Goal: Communication & Community: Answer question/provide support

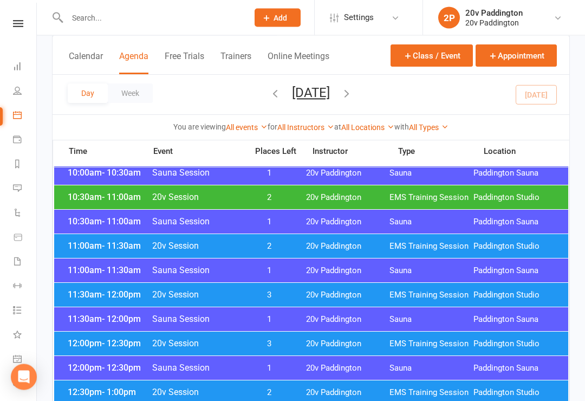
scroll to position [463, 0]
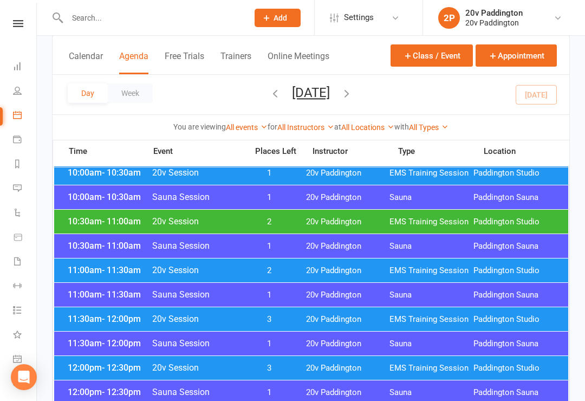
click at [93, 268] on span "11:00am - 11:30am" at bounding box center [108, 270] width 87 height 10
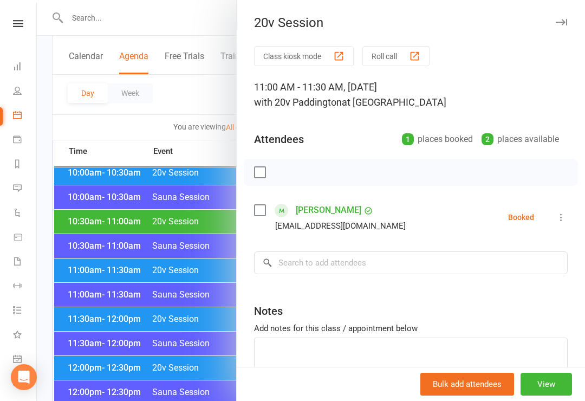
click at [100, 257] on div at bounding box center [311, 200] width 548 height 401
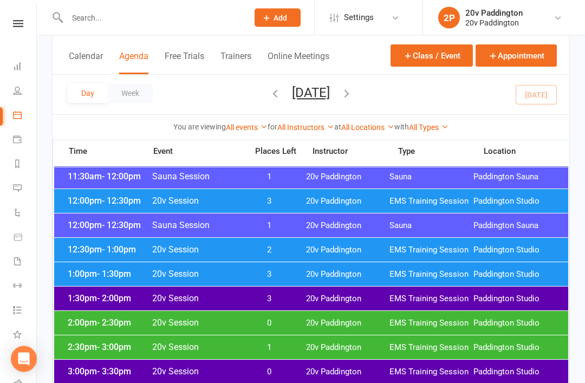
scroll to position [630, 0]
click at [425, 270] on span "EMS Training Session" at bounding box center [431, 274] width 84 height 10
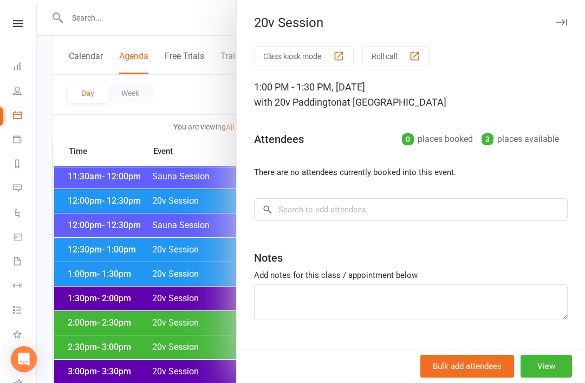
click at [170, 272] on div at bounding box center [311, 191] width 548 height 383
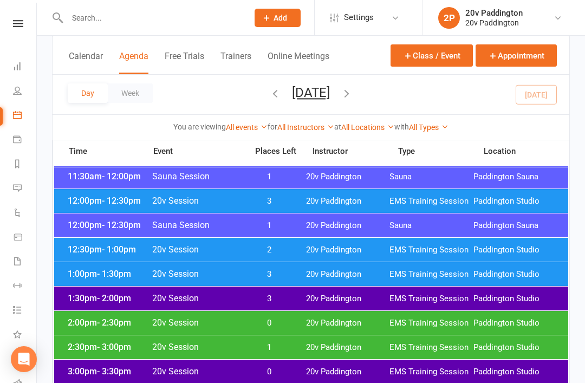
click at [271, 242] on div "12:30pm - 1:00pm 20v Session 2 20v Paddington EMS Training Session Paddington S…" at bounding box center [311, 250] width 514 height 24
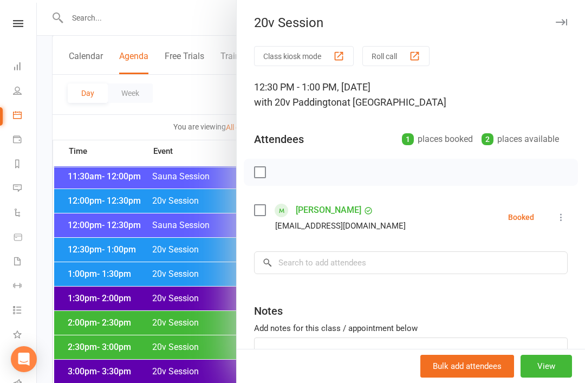
click at [194, 310] on div at bounding box center [311, 191] width 548 height 383
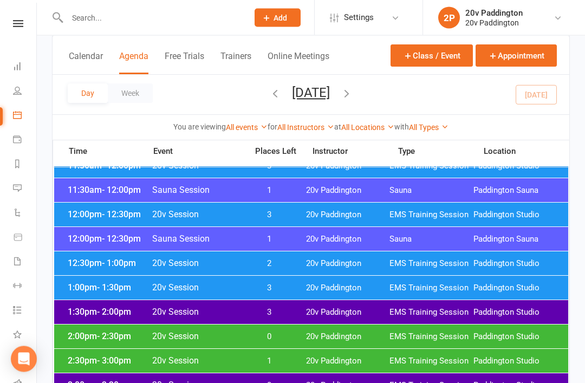
scroll to position [616, 0]
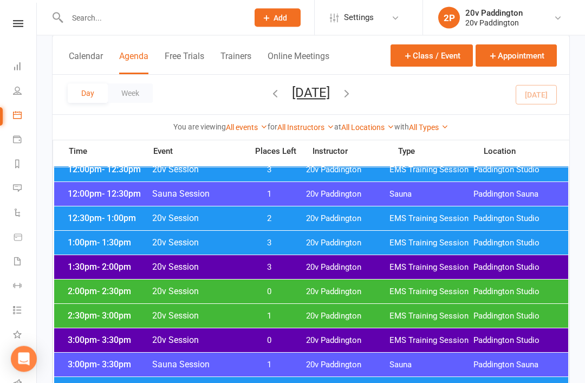
click at [277, 329] on div "3:00pm - 3:30pm 20v Session 0 20v Paddington EMS Training Session Paddington St…" at bounding box center [311, 341] width 514 height 24
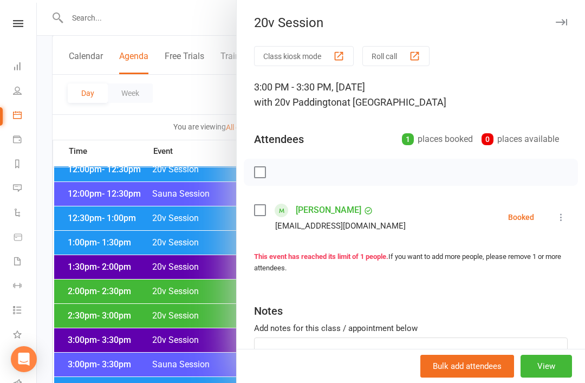
click at [187, 367] on div at bounding box center [311, 191] width 548 height 383
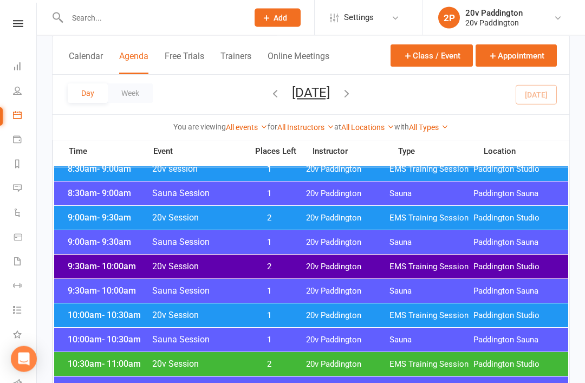
scroll to position [307, 0]
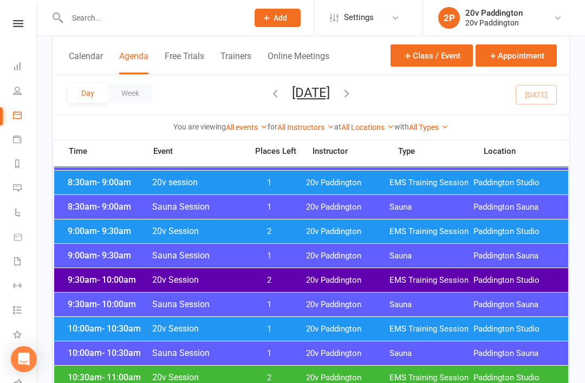
click at [352, 103] on button "button" at bounding box center [346, 94] width 12 height 19
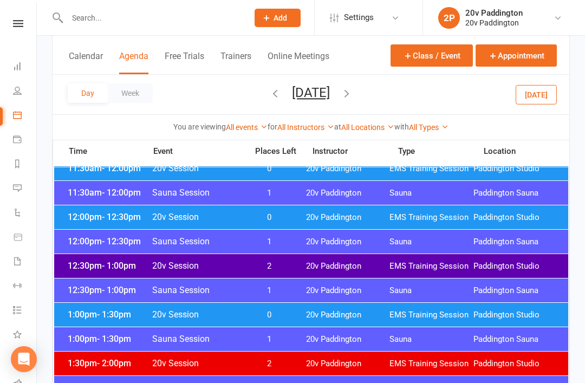
scroll to position [550, 0]
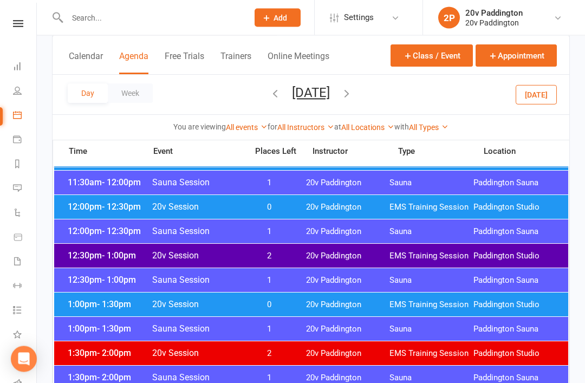
click at [429, 253] on span "EMS Training Session" at bounding box center [431, 256] width 84 height 10
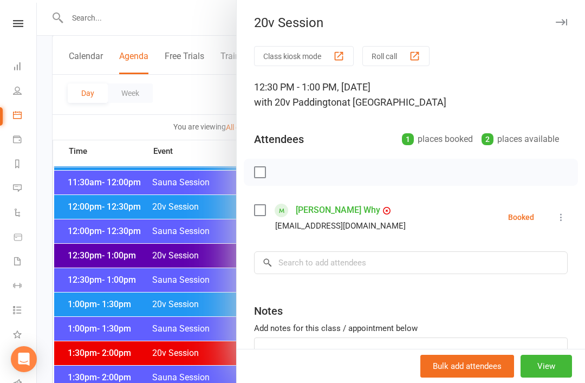
click at [90, 297] on div at bounding box center [311, 191] width 548 height 383
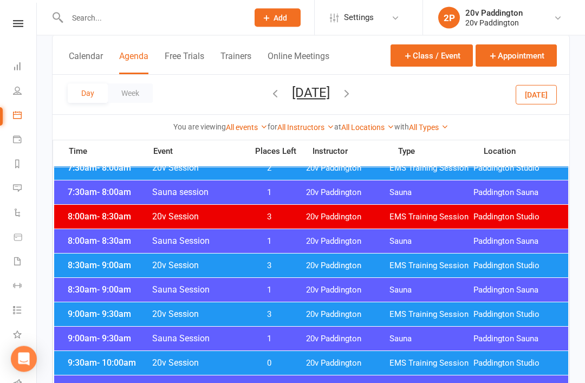
scroll to position [110, 0]
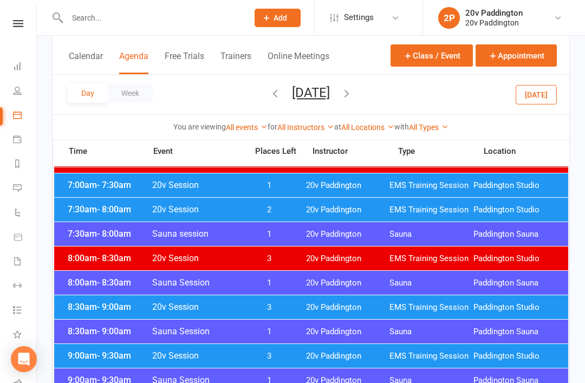
click at [565, 105] on div "Day Week Saturday, Aug 16, 2025 August 2025 Sun Mon Tue Wed Thu Fri Sat 27 28 2…" at bounding box center [311, 95] width 516 height 40
click at [550, 94] on button "Today" at bounding box center [535, 93] width 41 height 19
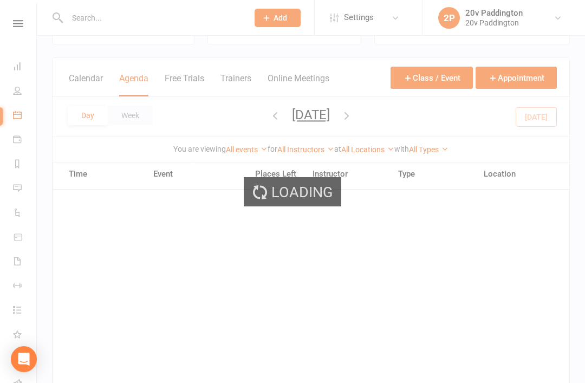
scroll to position [24, 0]
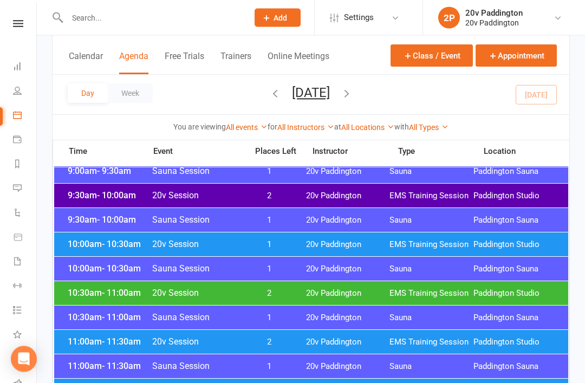
click at [344, 240] on span "20v Paddington" at bounding box center [348, 245] width 84 height 10
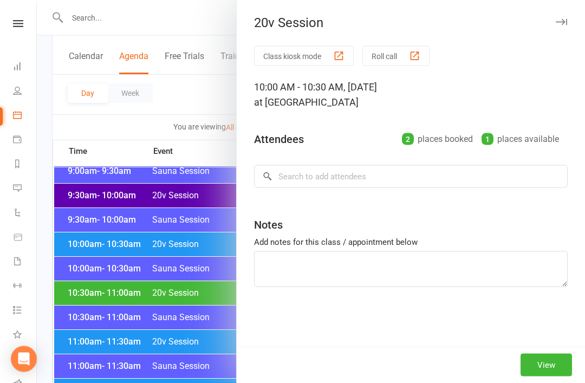
scroll to position [392, 0]
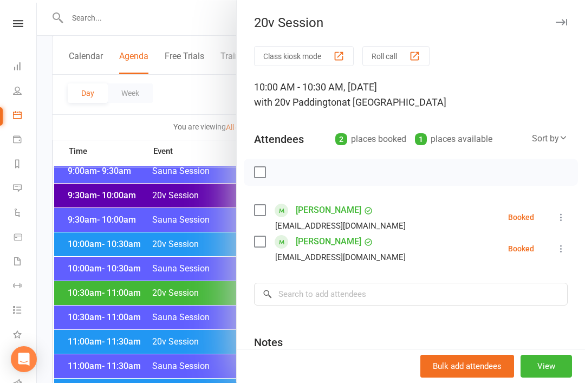
click at [563, 254] on icon at bounding box center [560, 248] width 11 height 11
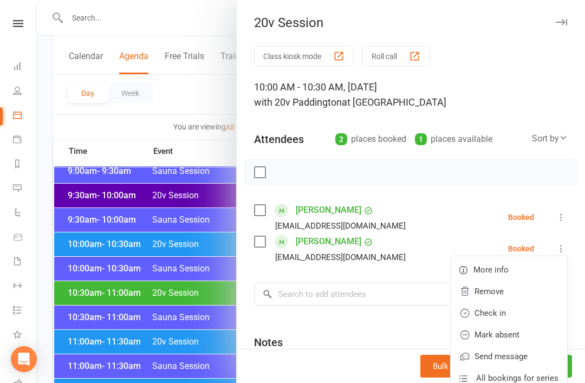
click at [520, 296] on link "Remove" at bounding box center [508, 291] width 116 height 22
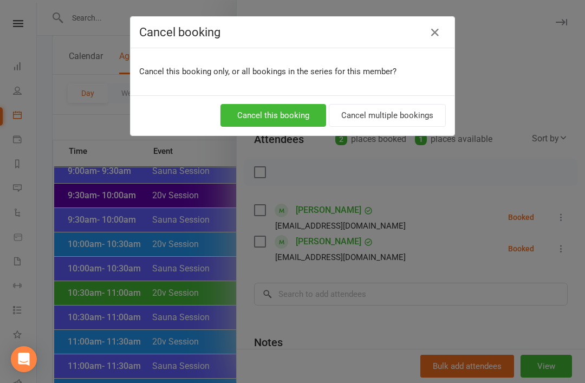
click at [234, 115] on button "Cancel this booking" at bounding box center [273, 115] width 106 height 23
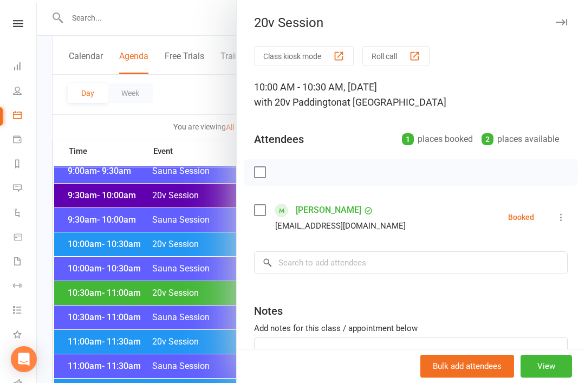
click at [185, 252] on div at bounding box center [311, 191] width 548 height 383
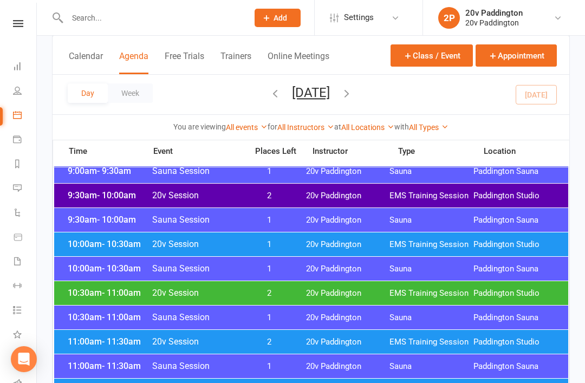
click at [281, 189] on div "9:30am - 10:00am 20v Session 2 20v Paddington EMS Training Session Paddington S…" at bounding box center [311, 195] width 514 height 24
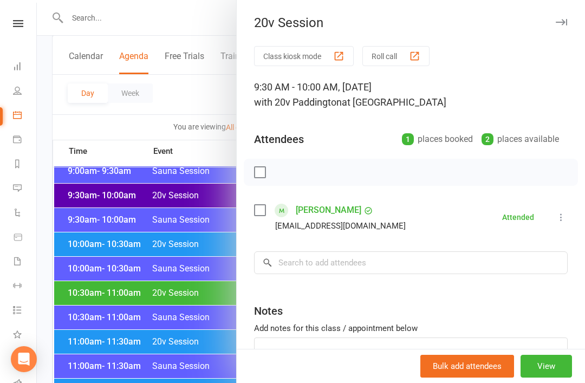
click at [163, 330] on div at bounding box center [311, 191] width 548 height 383
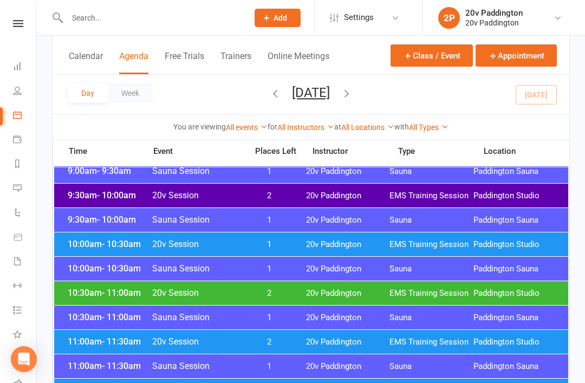
click at [255, 238] on div "10:00am - 10:30am 20v Session 1 20v Paddington EMS Training Session Paddington …" at bounding box center [311, 244] width 514 height 24
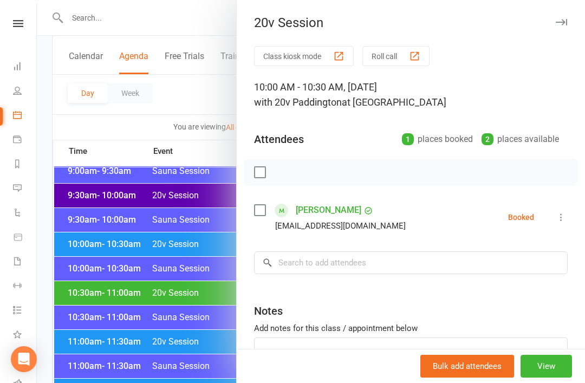
click at [178, 270] on div at bounding box center [311, 191] width 548 height 383
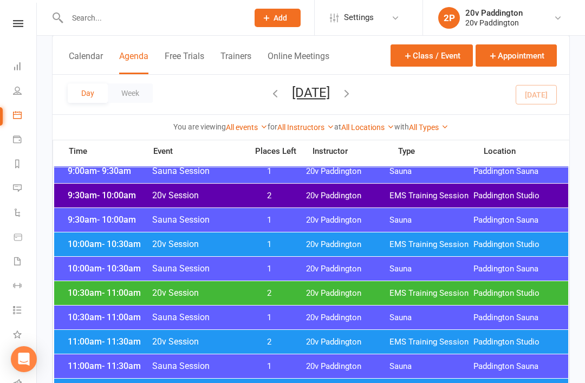
click at [230, 290] on span "20v Session" at bounding box center [196, 292] width 89 height 10
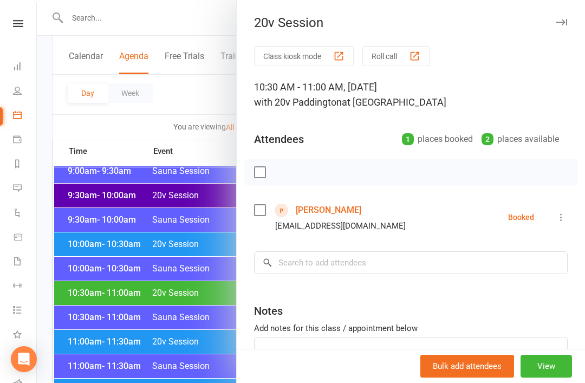
click at [137, 379] on div at bounding box center [311, 191] width 548 height 383
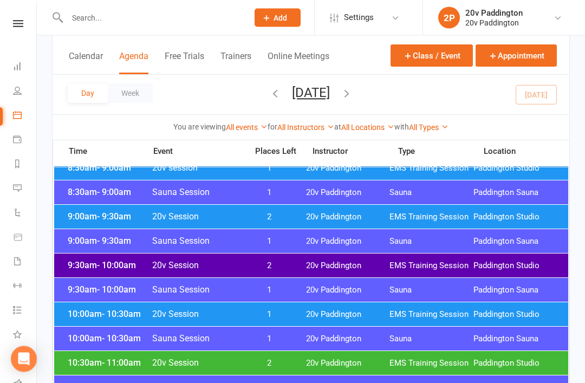
click at [235, 359] on span "20v Session" at bounding box center [196, 363] width 89 height 10
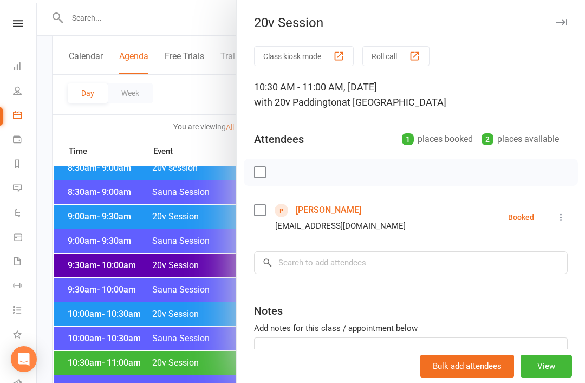
click at [312, 212] on link "[PERSON_NAME]" at bounding box center [328, 209] width 65 height 17
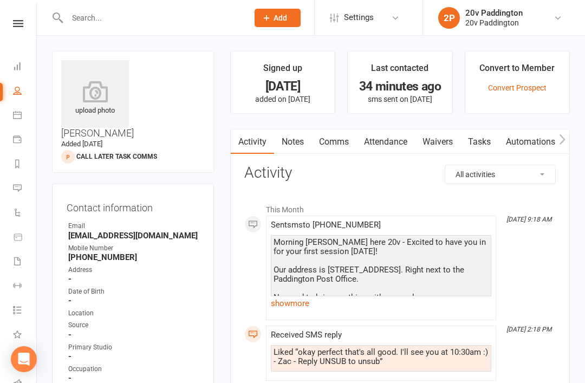
click at [301, 309] on link "show more" at bounding box center [381, 303] width 220 height 15
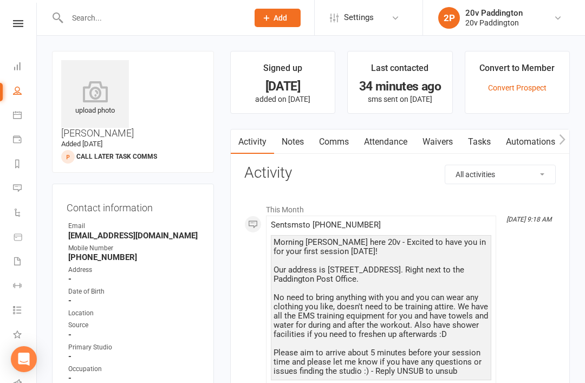
click at [473, 1] on li "2P 20v Paddington 20v Paddington My profile My subscription Help Terms & condit…" at bounding box center [503, 17] width 162 height 35
click at [310, 151] on link "Notes" at bounding box center [292, 141] width 37 height 25
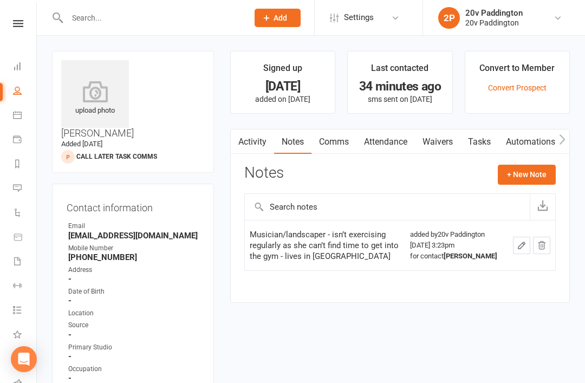
click at [265, 139] on link "Activity" at bounding box center [252, 141] width 43 height 25
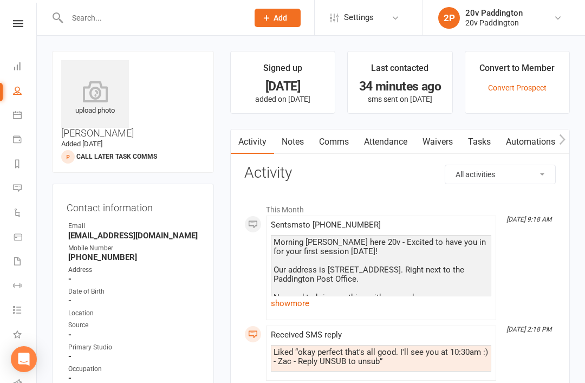
click at [14, 179] on link "Messages 3" at bounding box center [25, 189] width 24 height 24
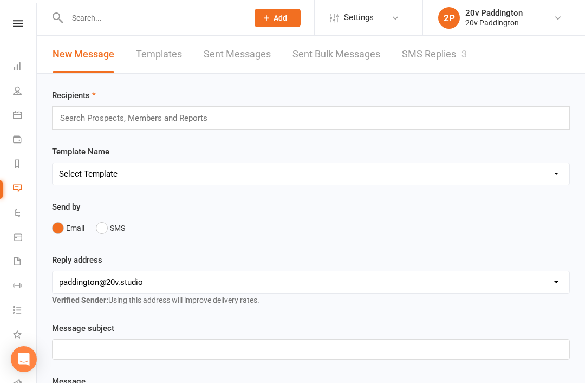
click at [467, 62] on link "SMS Replies 3" at bounding box center [434, 54] width 65 height 37
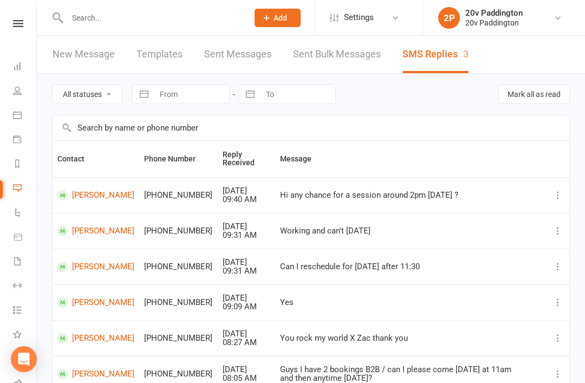
click at [21, 119] on link "Calendar" at bounding box center [25, 116] width 24 height 24
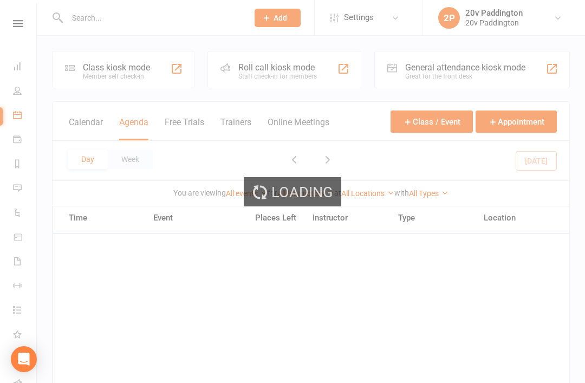
click at [410, 38] on div "Loading" at bounding box center [292, 191] width 585 height 383
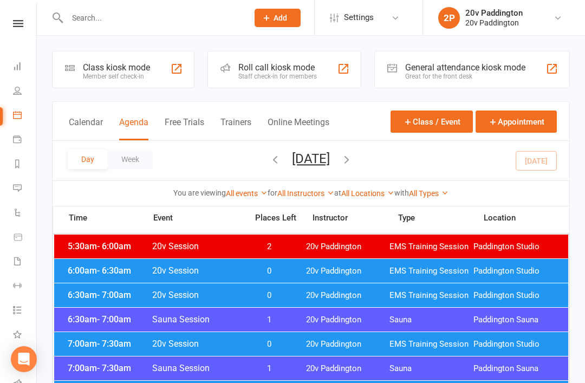
click at [462, 0] on li "2P 20v Paddington 20v Paddington My profile My subscription Help Terms & condit…" at bounding box center [503, 17] width 162 height 35
click at [21, 195] on link "Messages 3" at bounding box center [25, 189] width 24 height 24
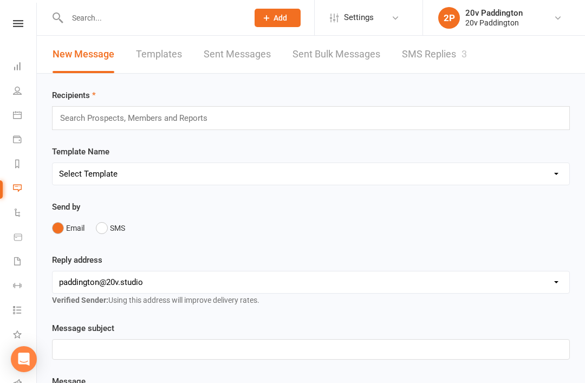
click at [437, 59] on link "SMS Replies 3" at bounding box center [434, 54] width 65 height 37
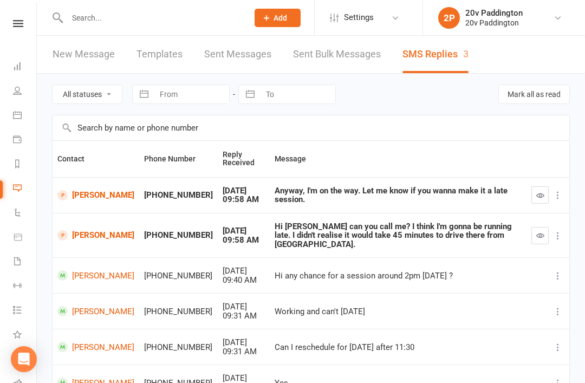
click at [20, 119] on link "Calendar" at bounding box center [25, 116] width 24 height 24
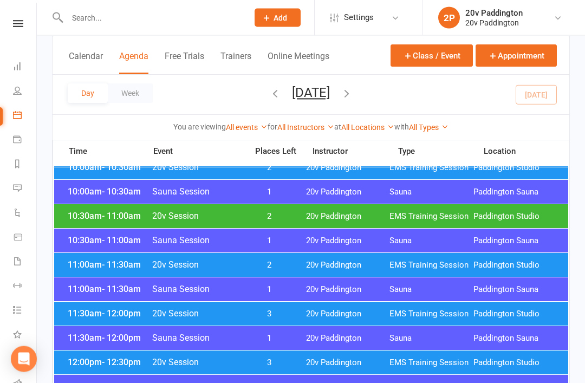
click at [83, 267] on span "11:00am - 11:30am" at bounding box center [108, 265] width 87 height 10
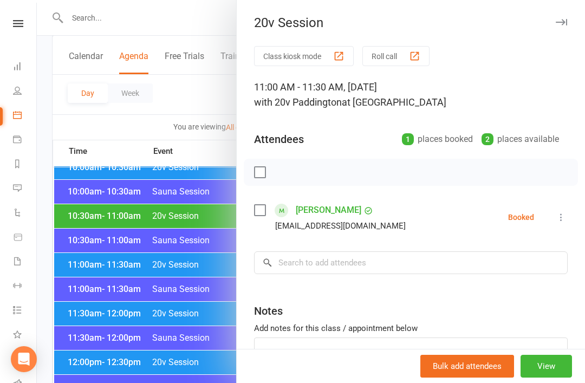
click at [76, 264] on div at bounding box center [311, 191] width 548 height 383
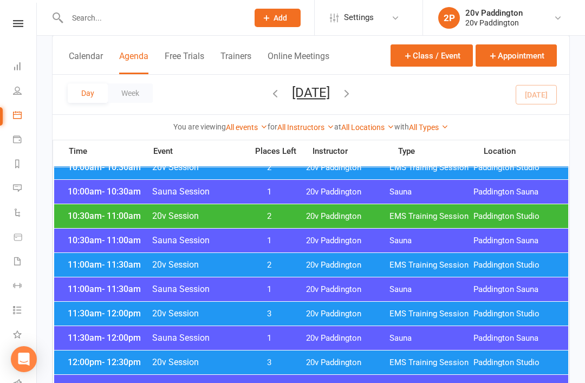
click at [99, 313] on span "11:30am - 12:00pm" at bounding box center [108, 313] width 87 height 10
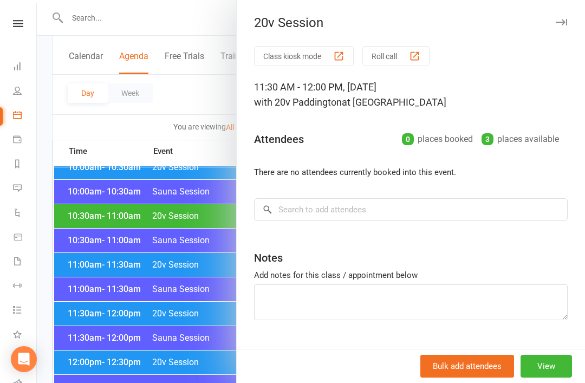
click at [74, 258] on div at bounding box center [311, 191] width 548 height 383
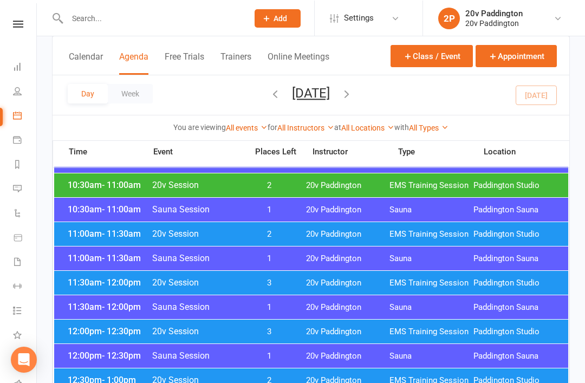
click at [88, 284] on span "11:30am - 12:00pm" at bounding box center [108, 282] width 87 height 10
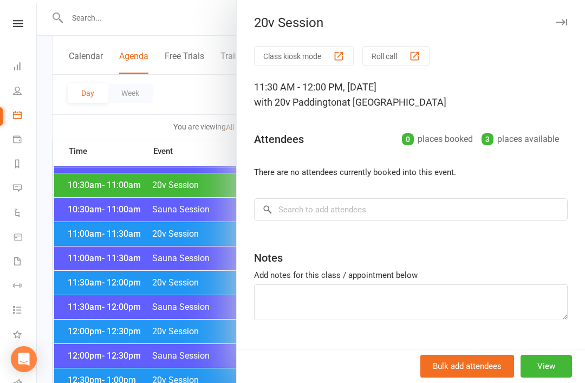
click at [51, 261] on div at bounding box center [311, 191] width 548 height 383
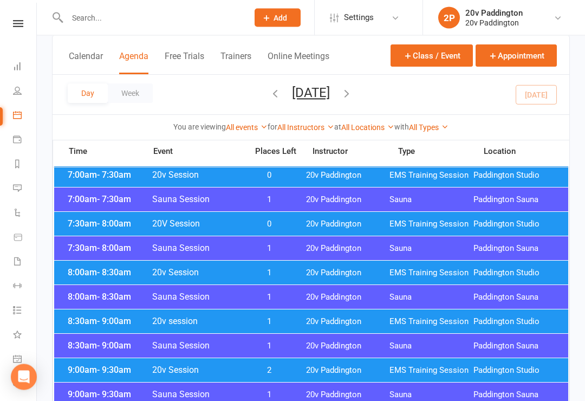
scroll to position [169, 0]
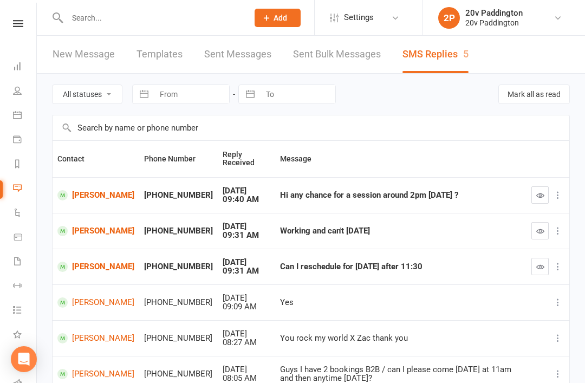
click at [251, 3] on div "Prospect Member Non-attending contact Class / event Appointment Task Membership…" at bounding box center [277, 17] width 74 height 35
click at [258, 6] on div "Prospect Member Non-attending contact Class / event Appointment Task Membership…" at bounding box center [277, 17] width 74 height 35
click at [98, 190] on link "[PERSON_NAME]" at bounding box center [95, 195] width 77 height 10
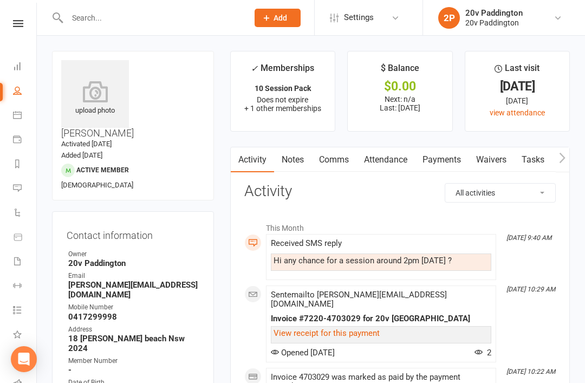
click at [363, 152] on link "Attendance" at bounding box center [385, 159] width 58 height 25
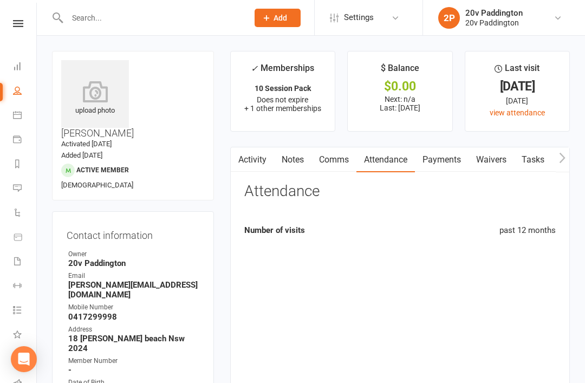
click at [336, 152] on link "Comms" at bounding box center [333, 159] width 45 height 25
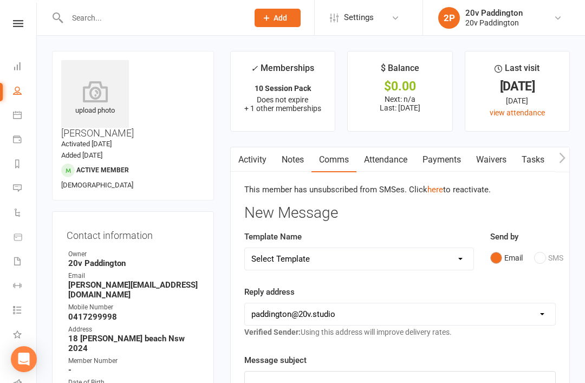
click at [557, 258] on div "Send by Email SMS" at bounding box center [523, 256] width 82 height 53
click at [421, 332] on span "Verified Sender: Using this address will improve delivery rates." at bounding box center [347, 331] width 207 height 9
click at [279, 162] on link "Notes" at bounding box center [292, 159] width 37 height 25
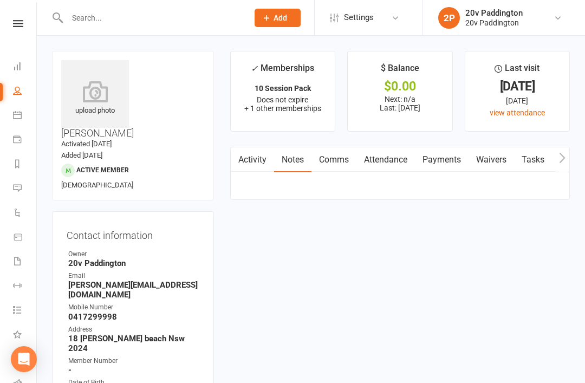
click at [253, 162] on link "Activity" at bounding box center [252, 159] width 43 height 25
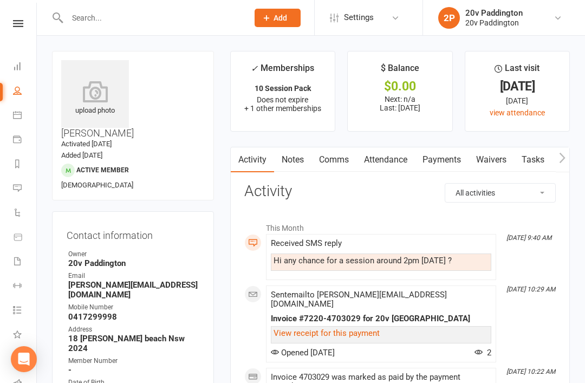
click at [338, 169] on link "Comms" at bounding box center [333, 159] width 45 height 25
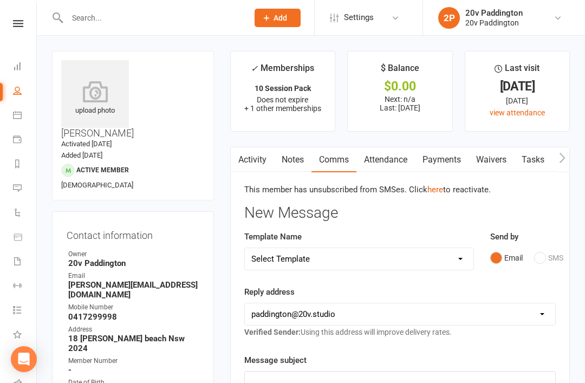
click at [429, 185] on link "here" at bounding box center [435, 190] width 16 height 10
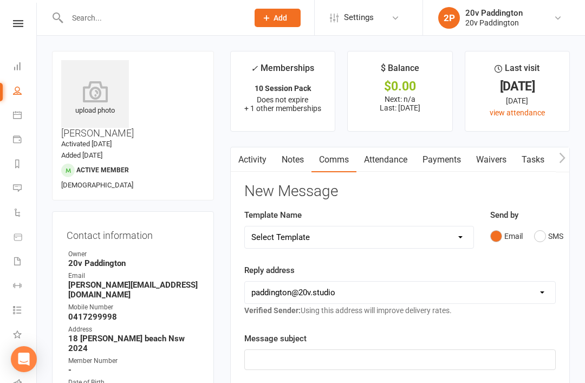
click at [439, 189] on h3 "New Message" at bounding box center [399, 191] width 311 height 17
click at [548, 226] on button "SMS" at bounding box center [548, 236] width 29 height 21
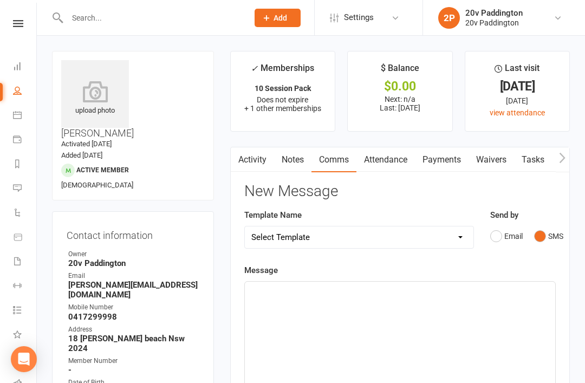
click at [442, 287] on p "﻿" at bounding box center [399, 291] width 297 height 13
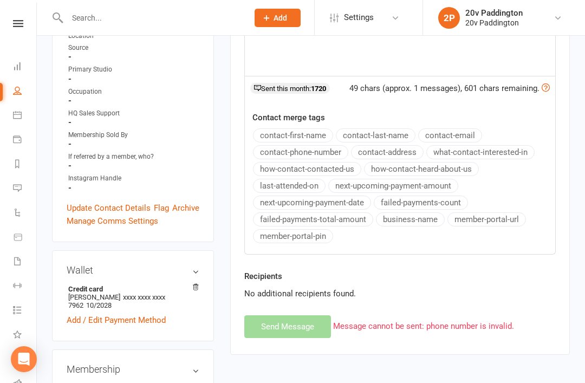
click at [281, 327] on div "New Message Template Name Select Template [Email] 20v Referral Bonus [SMS] Free…" at bounding box center [399, 76] width 311 height 523
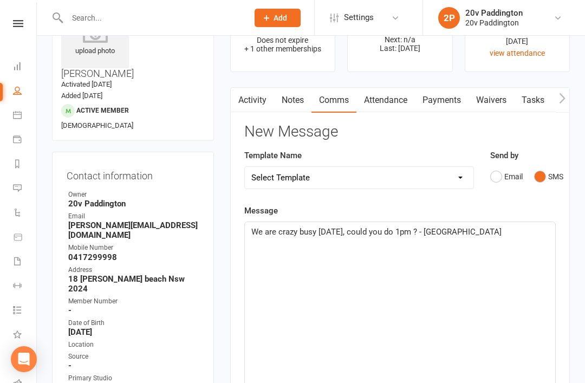
click at [469, 234] on p "We are crazy busy today, could you do 1pm ? - Zac" at bounding box center [399, 231] width 297 height 13
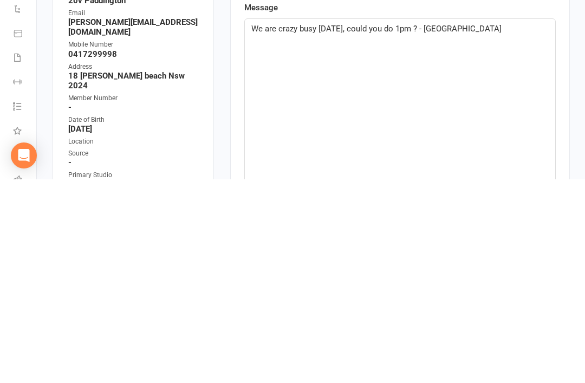
click at [475, 226] on p "We are crazy busy today, could you do 1pm ? - Zac" at bounding box center [399, 232] width 297 height 13
click at [468, 222] on div "We are crazy busy today, could you do 1pm ? - Zac" at bounding box center [400, 303] width 310 height 162
click at [469, 222] on div "We are crazy busy today, could you do 1pm ? - Zac" at bounding box center [400, 303] width 310 height 162
click at [465, 222] on div "We are crazy busy today, could you do 1pm ? - Zac" at bounding box center [400, 303] width 310 height 162
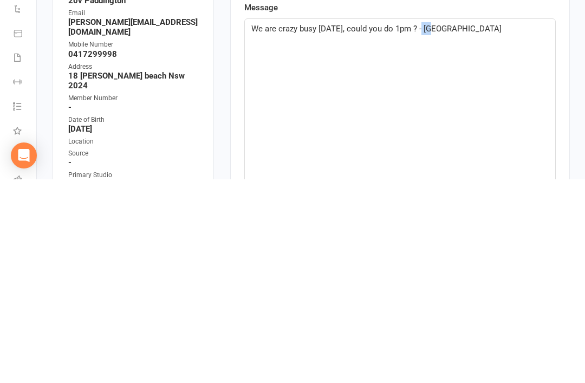
click at [452, 222] on div "We are crazy busy today, could you do 1pm ? - Zac" at bounding box center [400, 303] width 310 height 162
copy span "We are crazy busy today, could you do 1pm ? - Zac"
click at [574, 126] on main "✓ Memberships 10 Session Pack Does not expire + 1 other memberships $ Balance $…" at bounding box center [400, 333] width 356 height 683
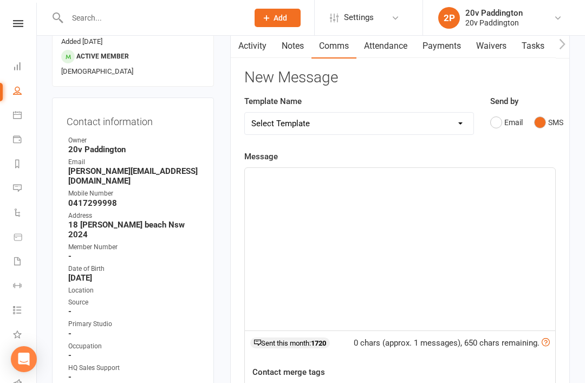
scroll to position [0, 0]
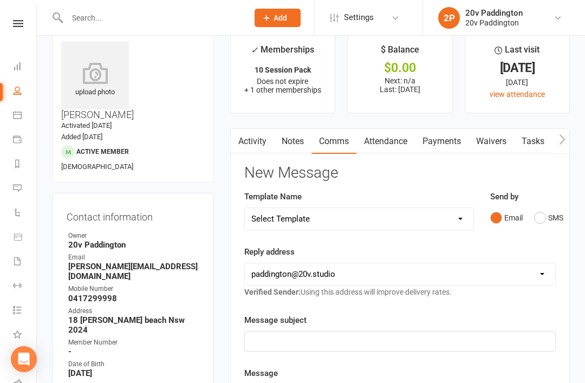
click at [549, 213] on button "SMS" at bounding box center [548, 217] width 29 height 21
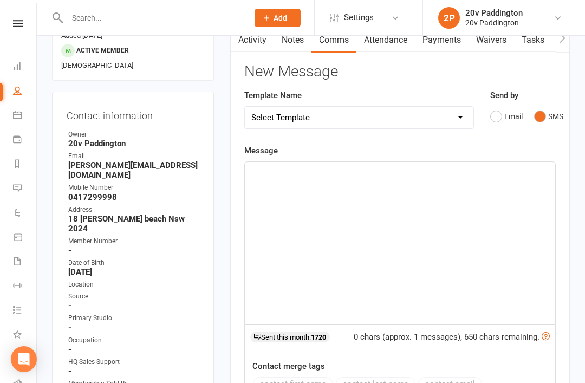
scroll to position [119, 0]
click at [412, 220] on div "﻿" at bounding box center [400, 243] width 310 height 162
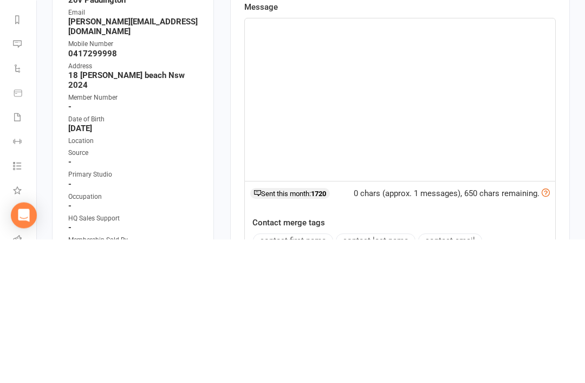
click at [301, 162] on div "﻿" at bounding box center [400, 243] width 310 height 162
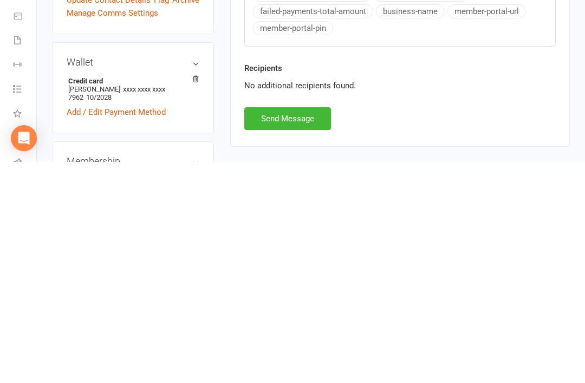
click at [305, 328] on button "Send Message" at bounding box center [287, 339] width 87 height 23
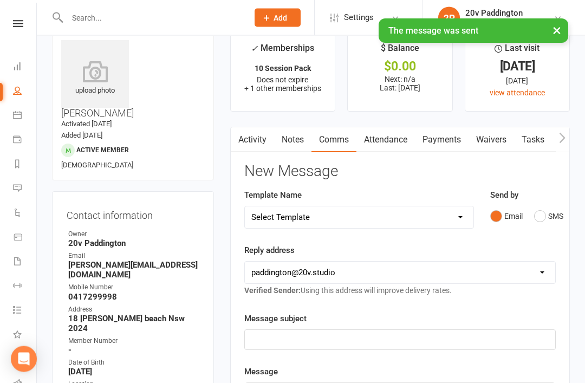
scroll to position [0, 0]
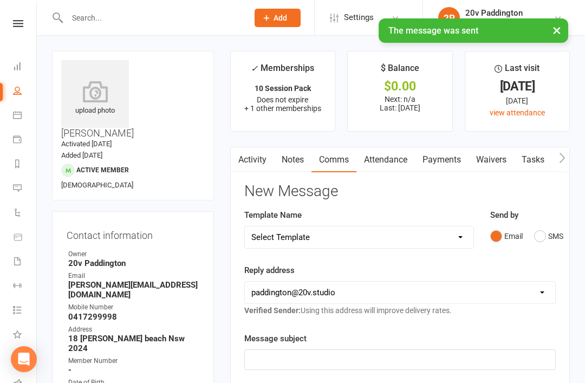
click at [258, 158] on link "Activity" at bounding box center [252, 159] width 43 height 25
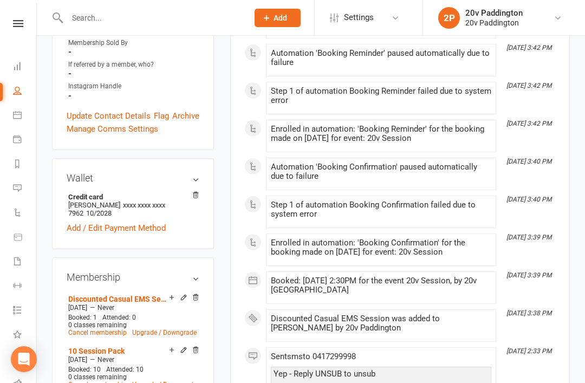
scroll to position [485, 0]
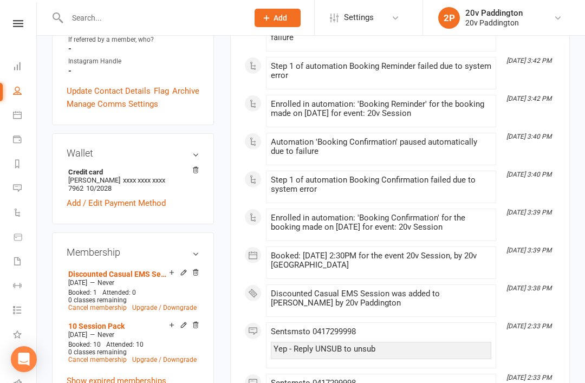
click at [96, 270] on link "Discounted Casual EMS Session" at bounding box center [118, 274] width 101 height 9
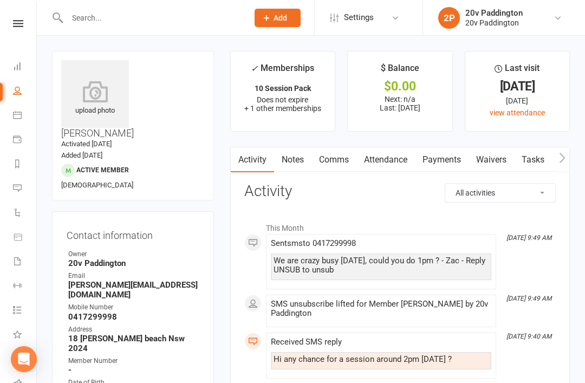
click at [23, 223] on link "Automations" at bounding box center [25, 213] width 24 height 24
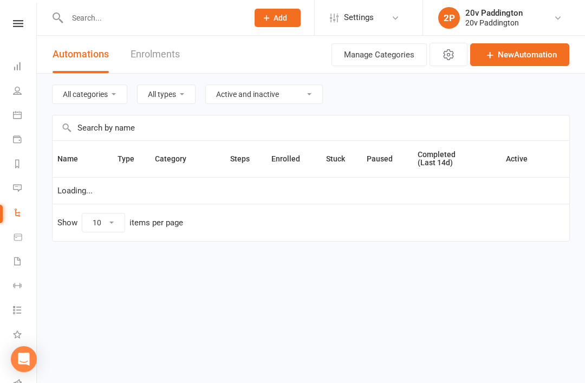
select select "100"
click at [18, 185] on icon at bounding box center [17, 187] width 9 height 9
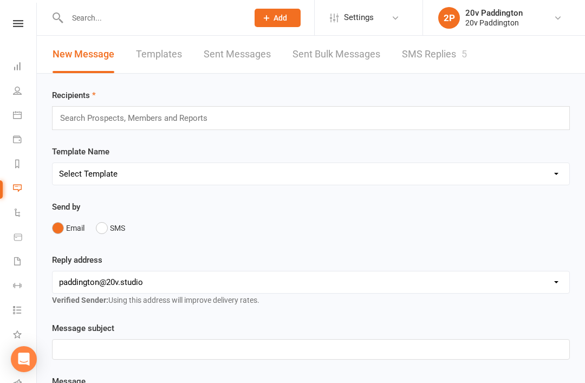
click at [405, 65] on link "SMS Replies 5" at bounding box center [434, 54] width 65 height 37
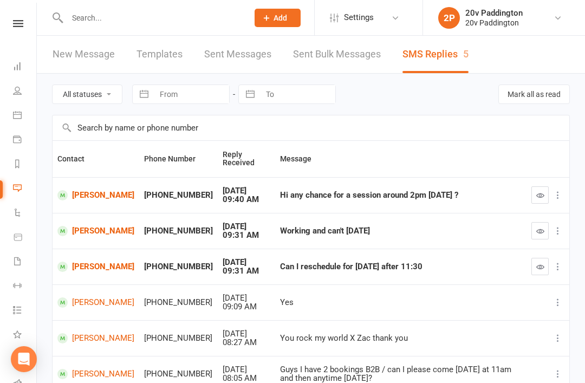
click at [539, 202] on button "button" at bounding box center [539, 194] width 17 height 17
click at [539, 199] on button "button" at bounding box center [539, 194] width 17 height 17
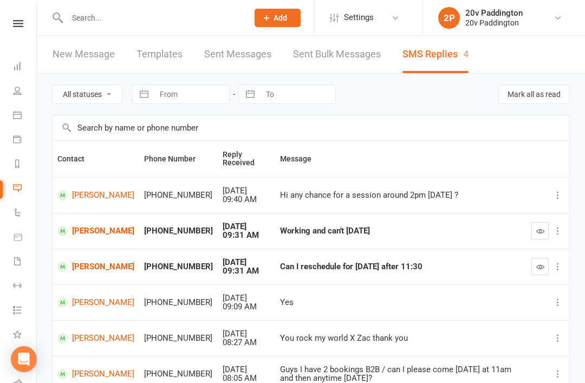
click at [101, 216] on td "[PERSON_NAME]" at bounding box center [96, 231] width 87 height 36
click at [84, 246] on td "[PERSON_NAME]" at bounding box center [96, 231] width 87 height 36
click at [95, 234] on link "[PERSON_NAME]" at bounding box center [95, 231] width 77 height 10
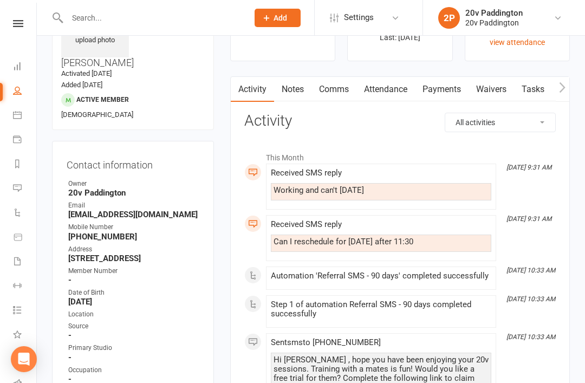
scroll to position [70, 0]
click at [50, 2] on react-component at bounding box center [120, 17] width 240 height 35
click at [344, 90] on link "Comms" at bounding box center [333, 89] width 45 height 25
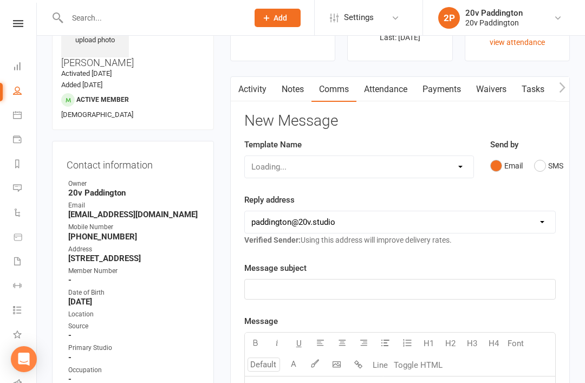
click at [540, 215] on select "hello@clubworx.com paddington@20v.studio byron@20v.studio dan@flytech.solutions…" at bounding box center [400, 222] width 310 height 22
click at [555, 163] on button "SMS" at bounding box center [548, 165] width 29 height 21
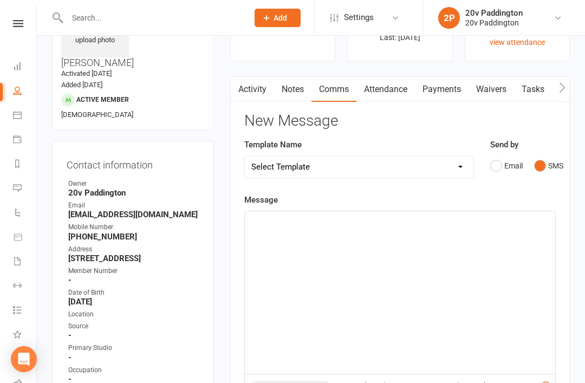
click at [385, 282] on div "﻿" at bounding box center [400, 292] width 310 height 162
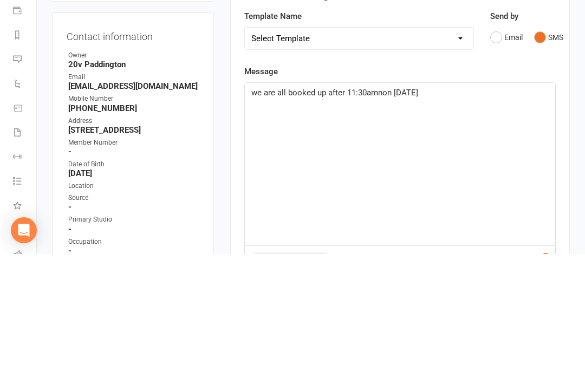
click at [378, 212] on div "we are all booked up after 11:30amnon Saturday" at bounding box center [400, 293] width 310 height 162
click at [375, 216] on span "we are all booked up after 11:30amnon Saturday" at bounding box center [334, 221] width 167 height 10
click at [375, 215] on p "we are all booked up after 11:30amnon Saturday" at bounding box center [399, 221] width 297 height 13
click at [499, 212] on div "we are all booked up after 11:30am on Saturday" at bounding box center [400, 293] width 310 height 162
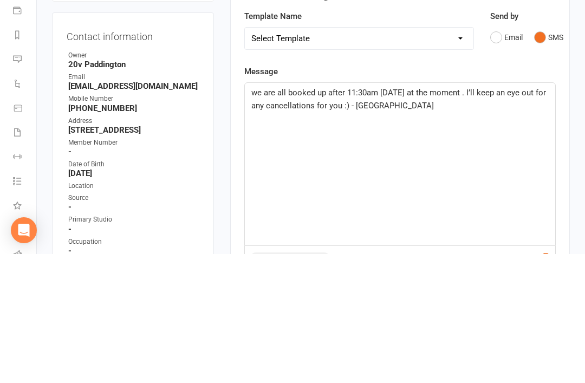
click at [563, 132] on div "Activity Notes Comms Attendance Payments Waivers Tasks Automations Workouts Ass…" at bounding box center [399, 364] width 339 height 575
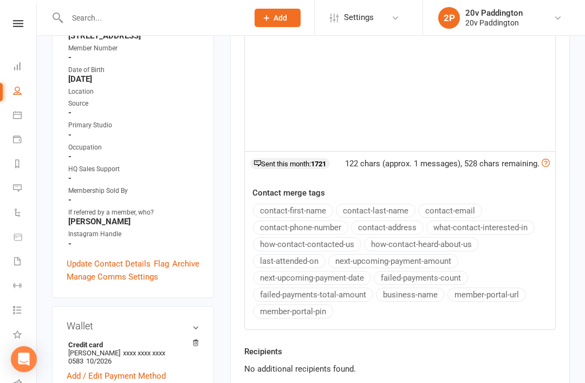
scroll to position [334, 0]
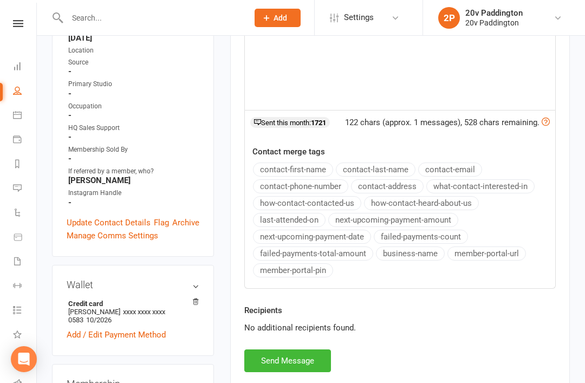
click at [290, 364] on button "Send Message" at bounding box center [287, 360] width 87 height 23
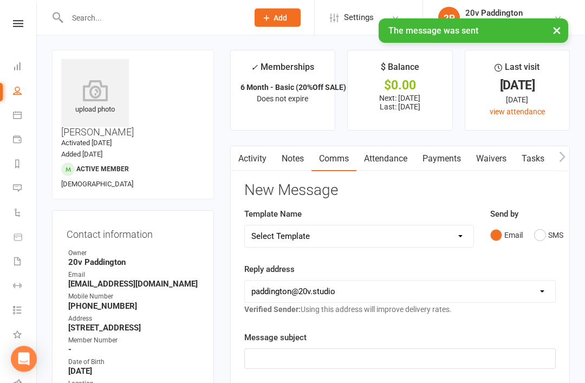
scroll to position [0, 0]
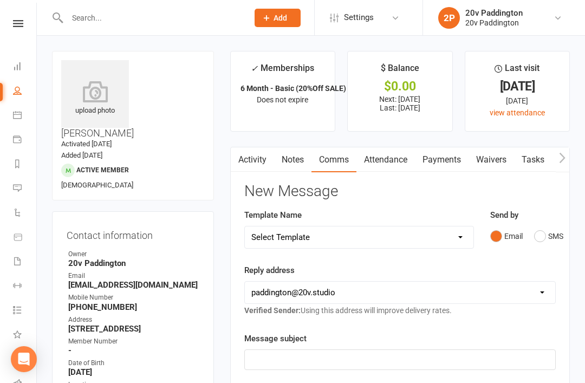
click at [23, 194] on link "Messages 4" at bounding box center [25, 189] width 24 height 24
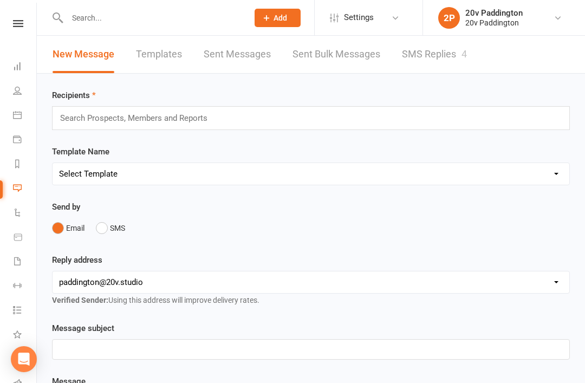
click at [441, 55] on link "SMS Replies 4" at bounding box center [434, 54] width 65 height 37
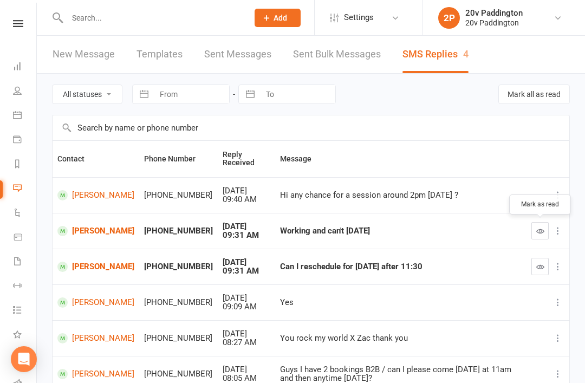
click at [539, 232] on icon "button" at bounding box center [540, 231] width 8 height 8
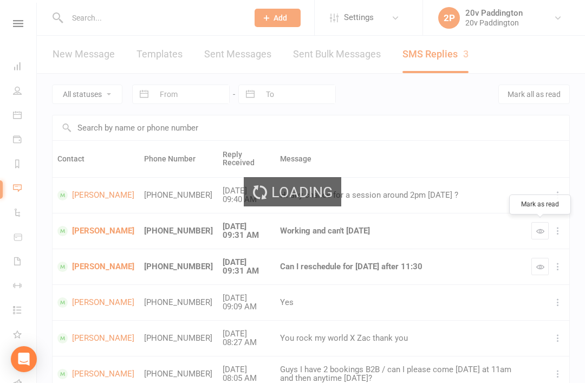
click at [537, 270] on button "button" at bounding box center [539, 266] width 17 height 17
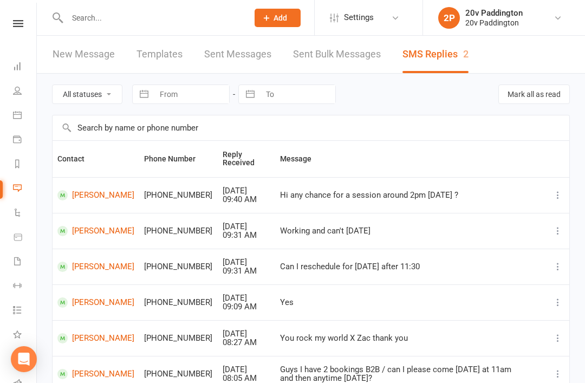
click at [225, 65] on link "Sent Messages" at bounding box center [237, 54] width 67 height 37
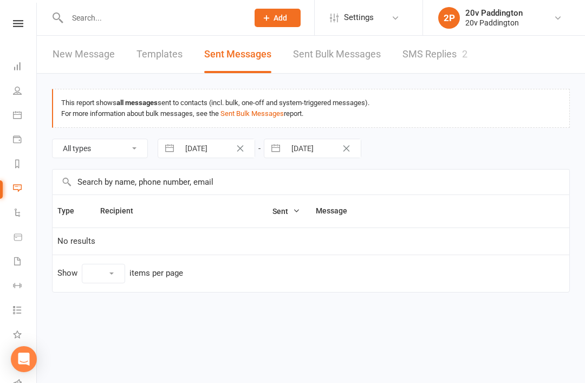
select select "10"
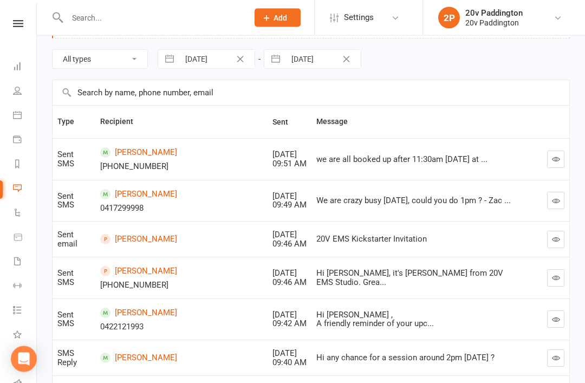
scroll to position [89, 0]
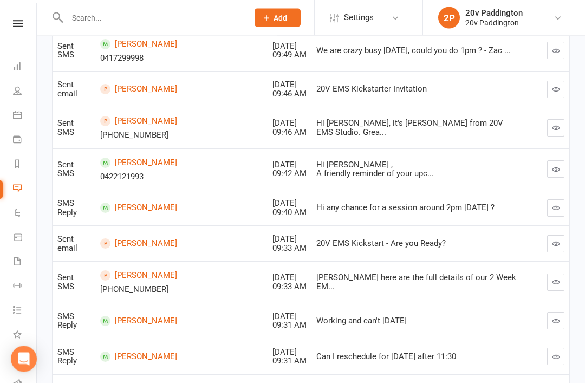
click at [135, 240] on link "[PERSON_NAME]" at bounding box center [181, 244] width 162 height 10
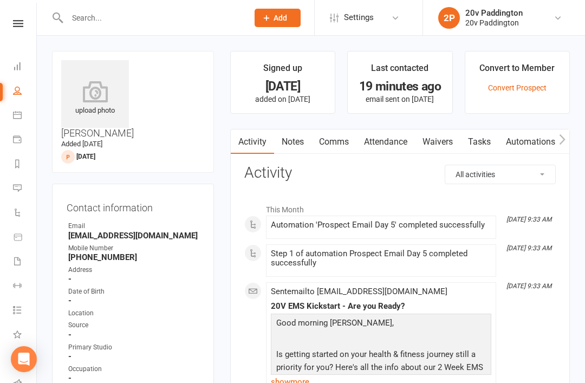
click at [286, 374] on link "show more" at bounding box center [381, 381] width 220 height 15
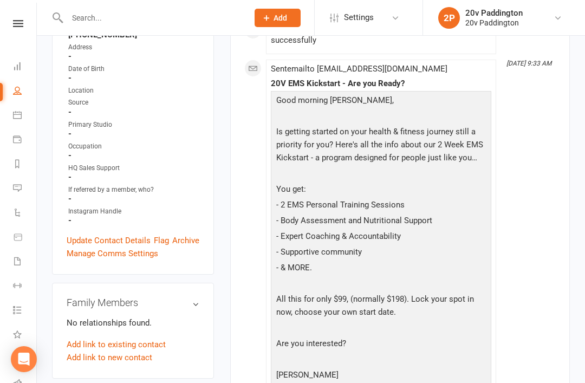
scroll to position [242, 0]
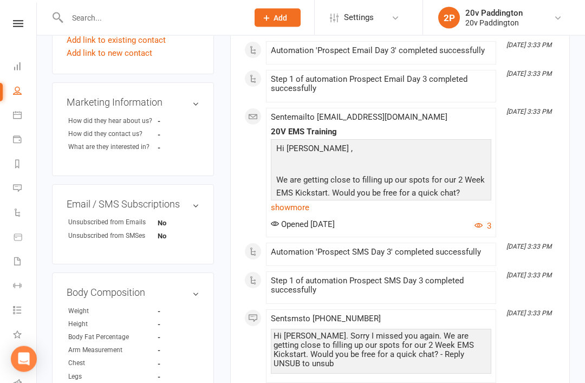
click at [481, 222] on icon "button" at bounding box center [478, 225] width 8 height 8
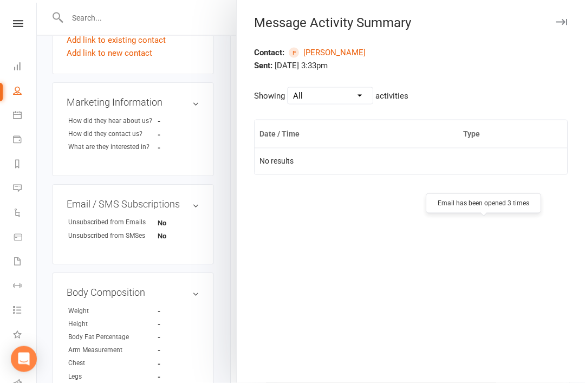
scroll to position [527, 0]
click at [202, 340] on div at bounding box center [311, 191] width 548 height 383
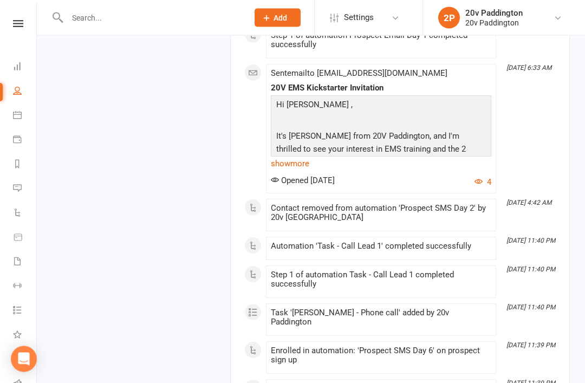
scroll to position [1448, 0]
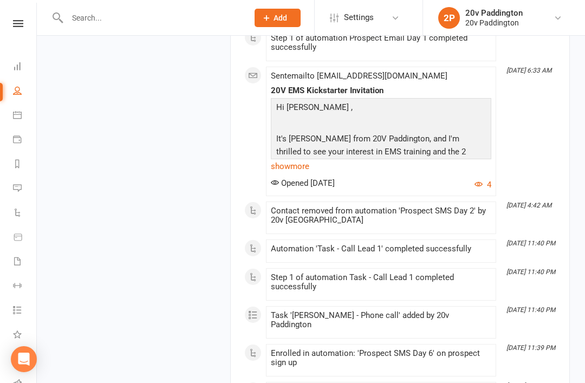
click at [486, 178] on button "4" at bounding box center [482, 184] width 17 height 13
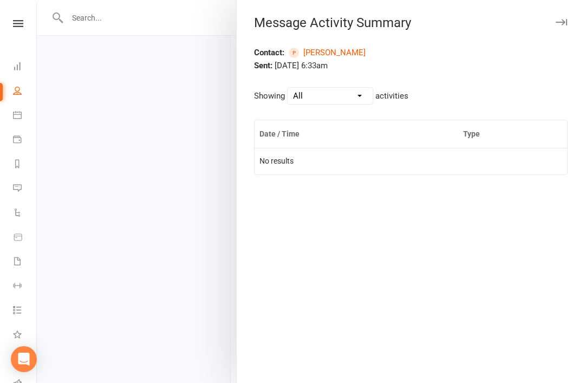
click at [224, 294] on div at bounding box center [311, 191] width 548 height 383
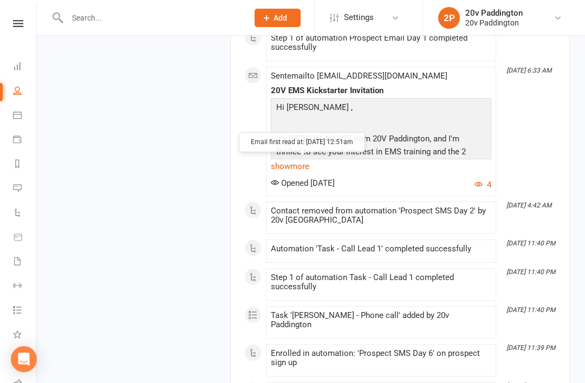
click at [312, 178] on span "Opened 2 days ago" at bounding box center [303, 183] width 64 height 10
click at [305, 159] on link "show more" at bounding box center [381, 166] width 220 height 15
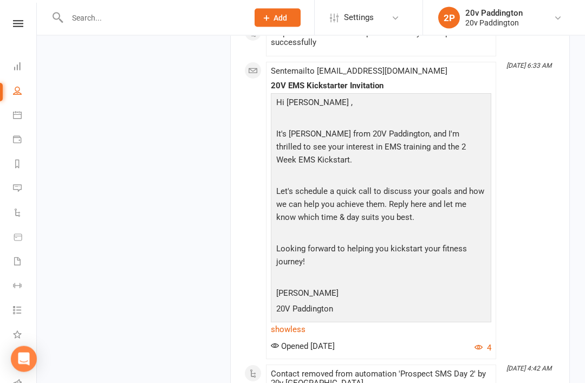
scroll to position [1474, 0]
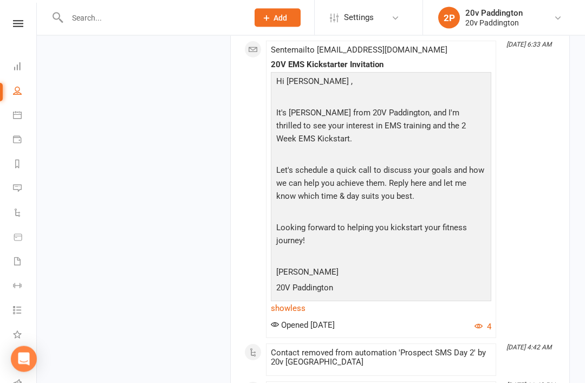
click at [309, 301] on link "show less" at bounding box center [381, 308] width 220 height 15
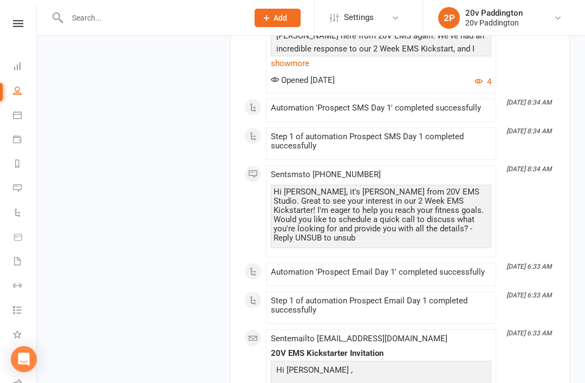
scroll to position [1185, 0]
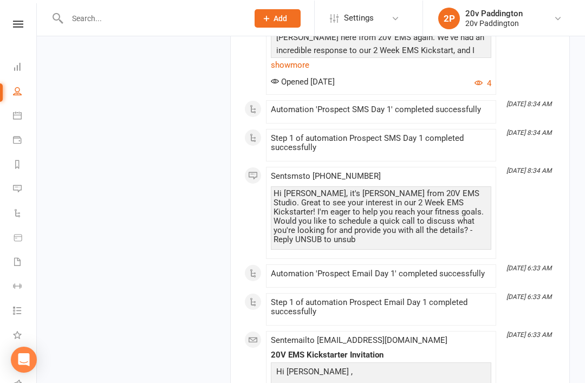
click at [30, 95] on link "People" at bounding box center [25, 92] width 24 height 24
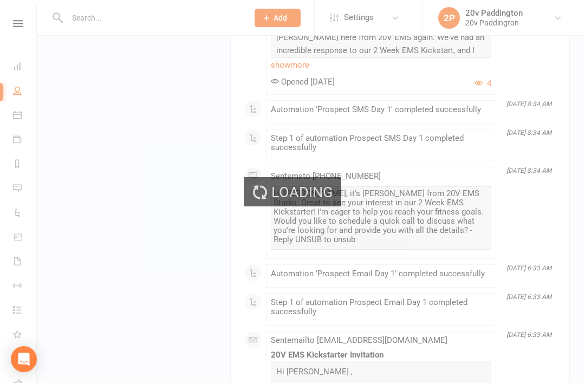
select select "100"
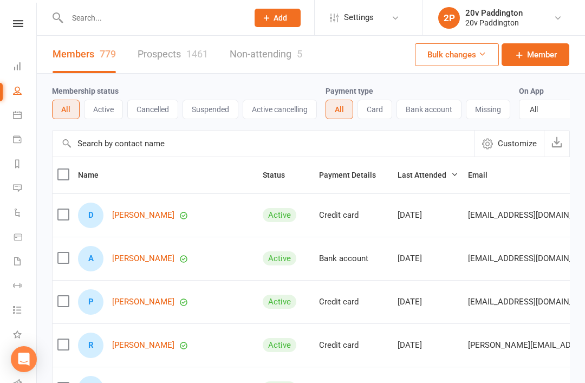
click at [181, 56] on link "Prospects 1461" at bounding box center [172, 54] width 70 height 37
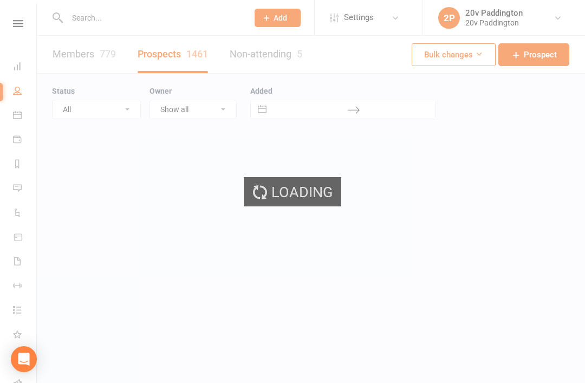
select select "100"
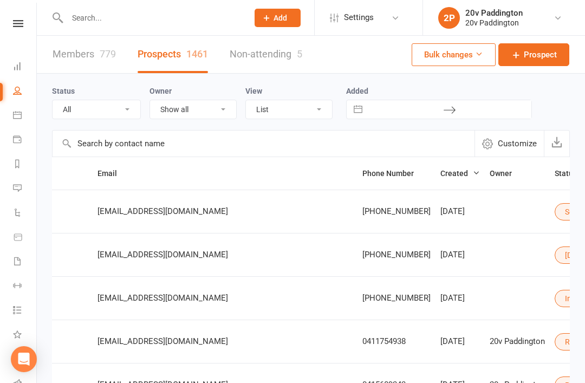
scroll to position [0, 174]
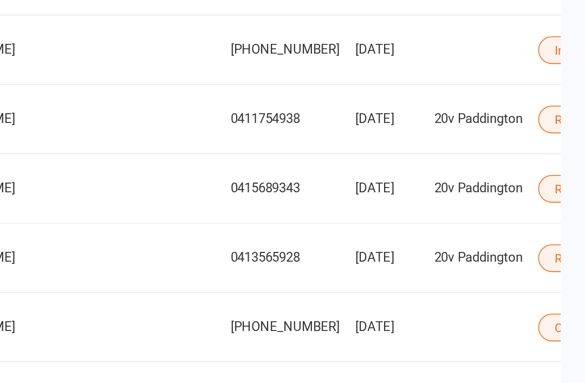
scroll to position [146, 0]
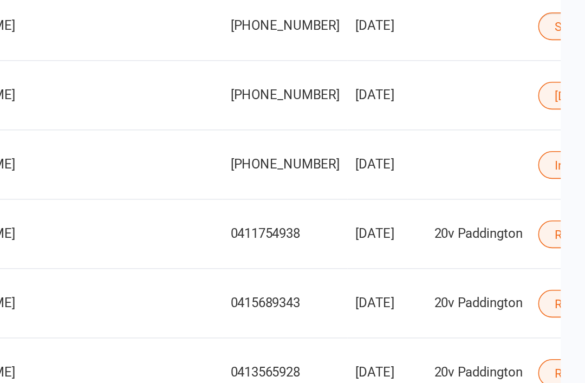
click at [555, 57] on button "Select status" at bounding box center [591, 65] width 73 height 17
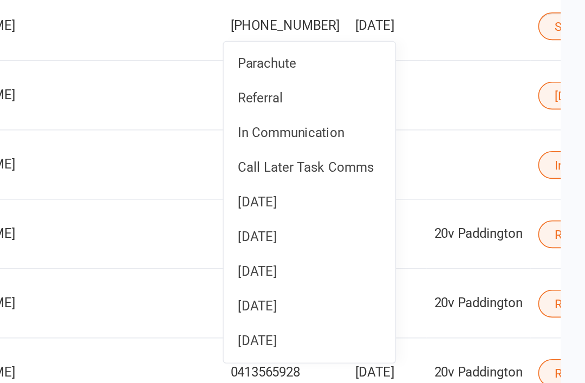
click at [359, 252] on link "[DATE]" at bounding box center [412, 263] width 107 height 22
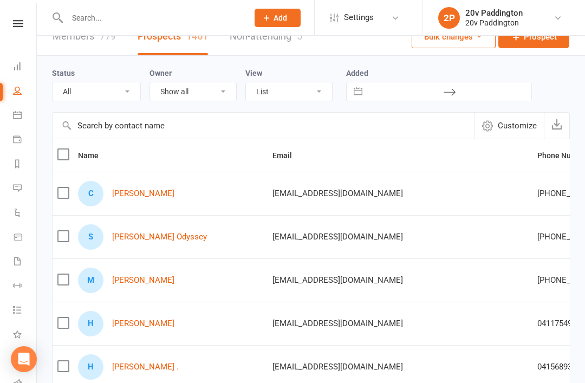
scroll to position [0, 0]
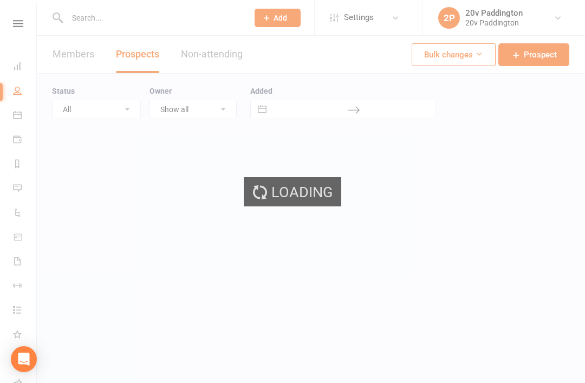
select select "100"
